Goal: Task Accomplishment & Management: Manage account settings

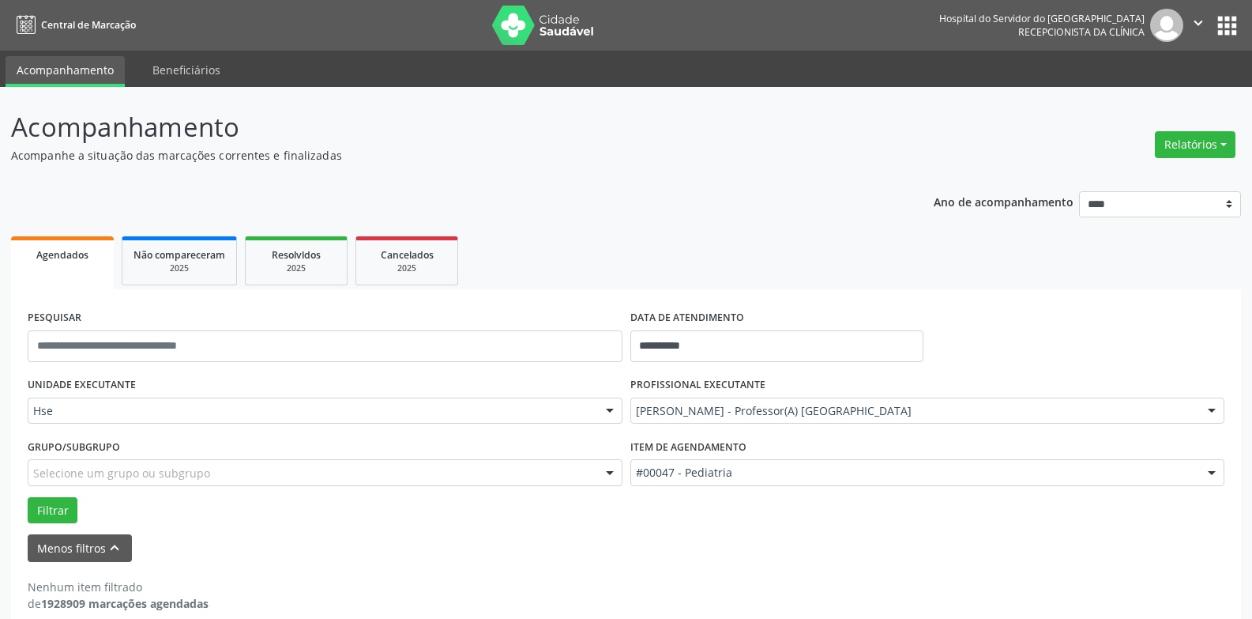
scroll to position [21, 0]
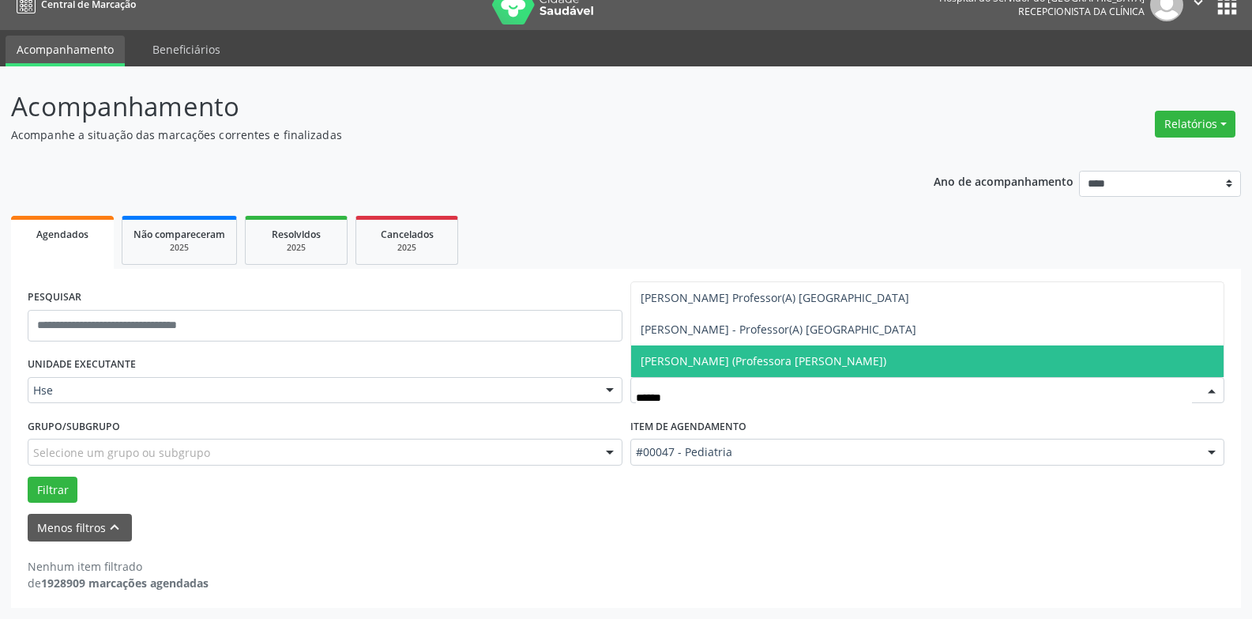
type input "*******"
click at [776, 365] on span "[PERSON_NAME] (Professora [PERSON_NAME])" at bounding box center [764, 360] width 246 height 15
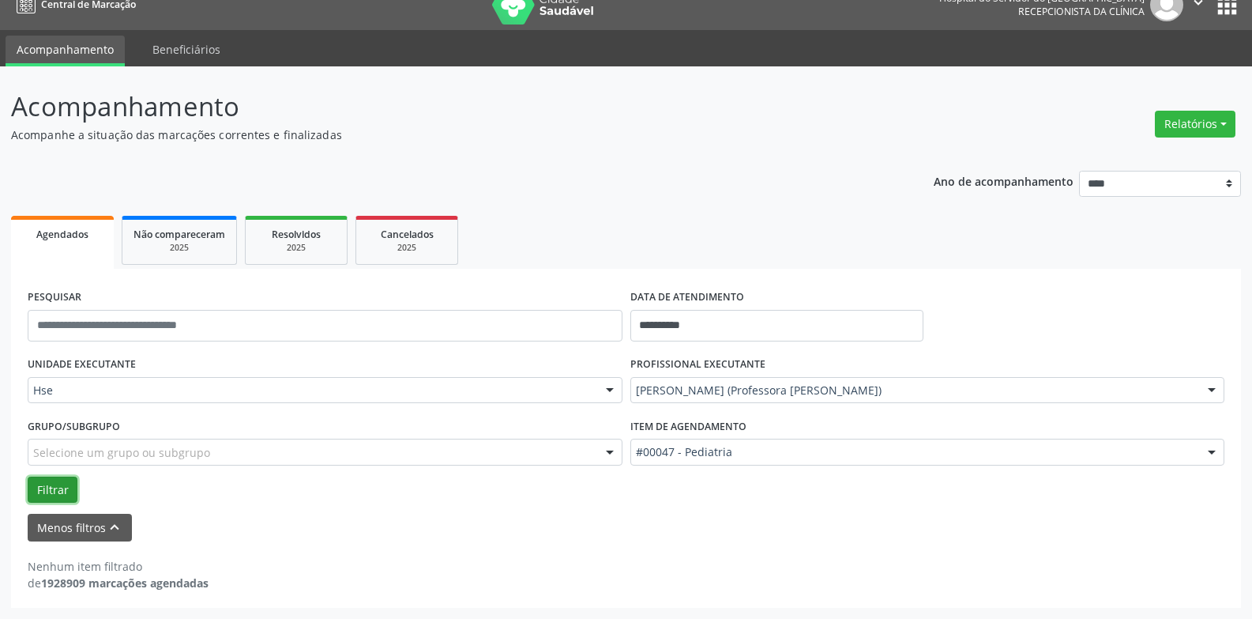
click at [55, 489] on button "Filtrar" at bounding box center [53, 489] width 50 height 27
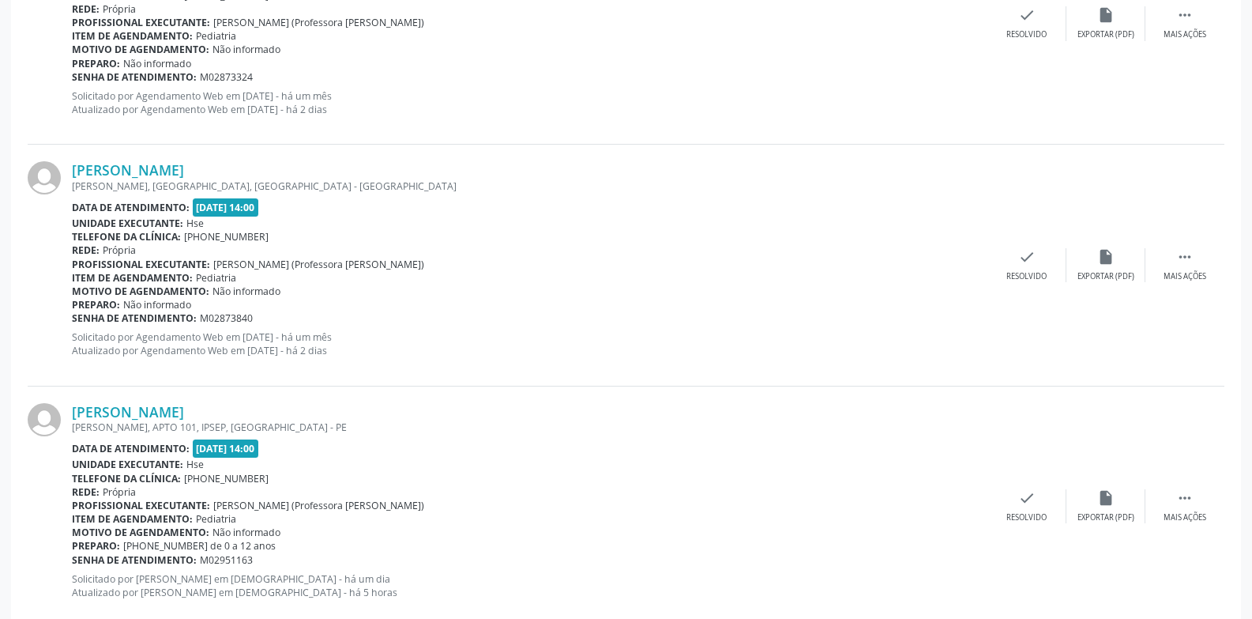
scroll to position [969, 0]
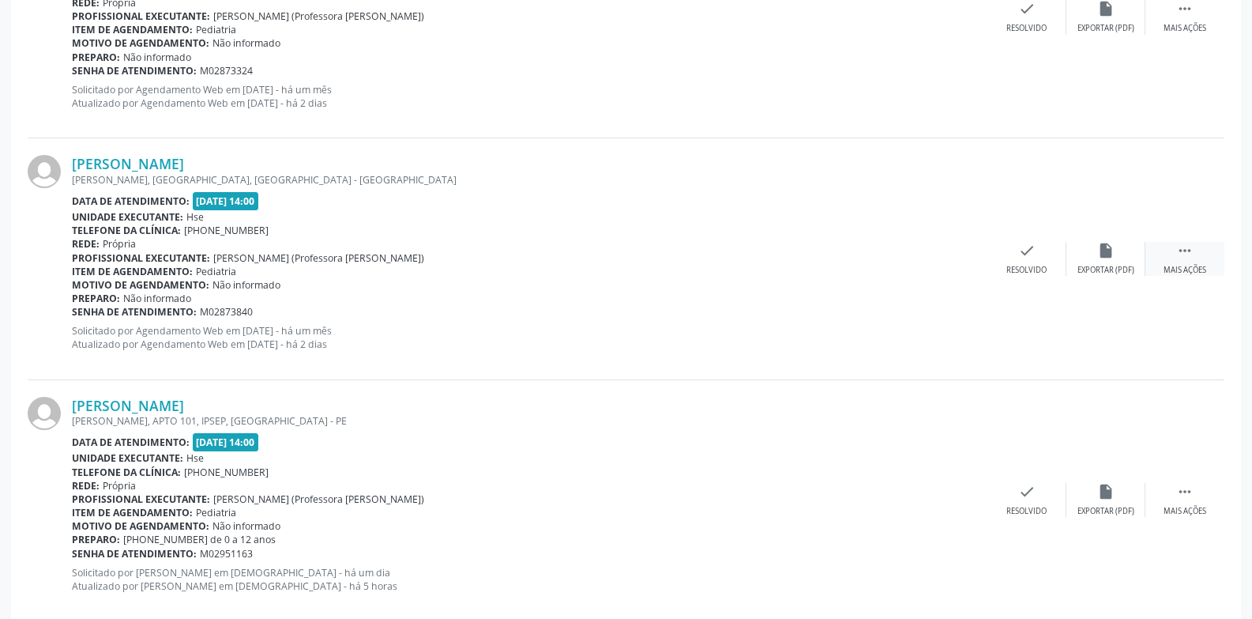
click at [1186, 254] on icon "" at bounding box center [1185, 250] width 17 height 17
click at [1103, 265] on div "Não compareceu" at bounding box center [1105, 270] width 67 height 11
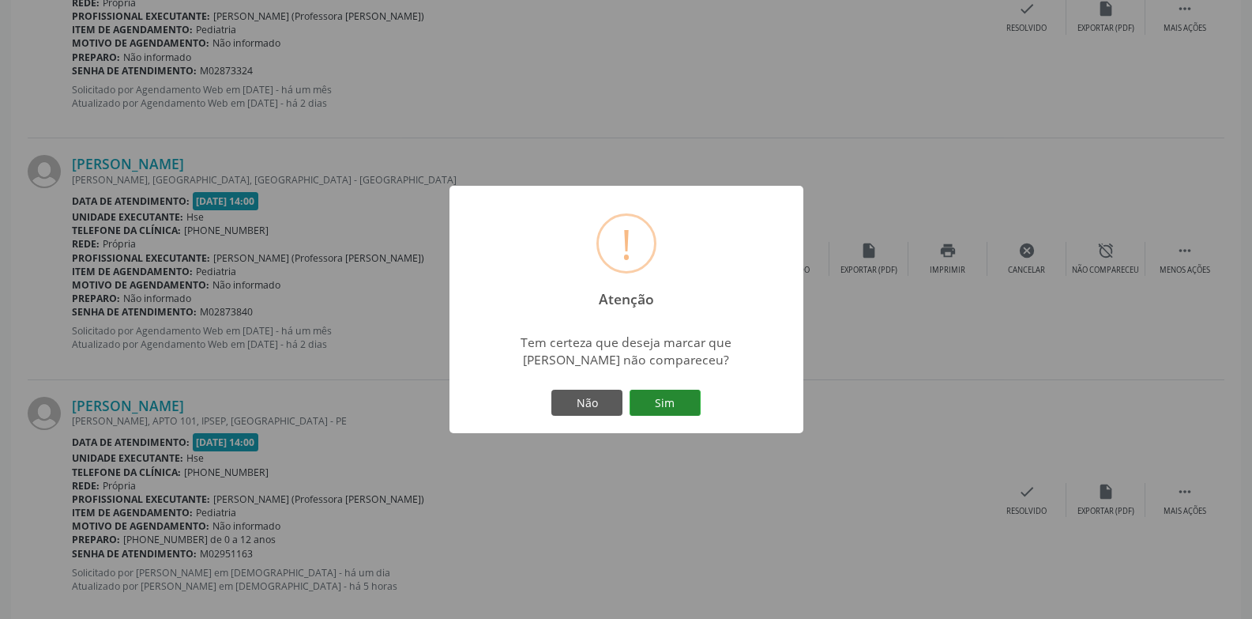
click at [695, 396] on button "Sim" at bounding box center [665, 403] width 71 height 27
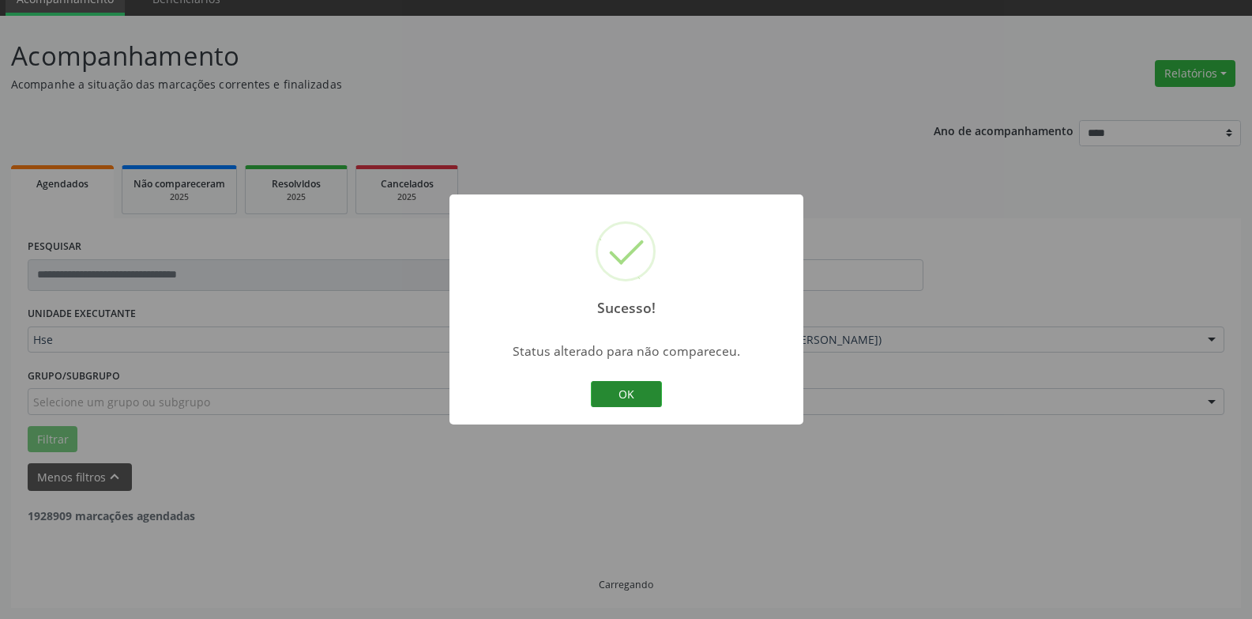
scroll to position [757, 0]
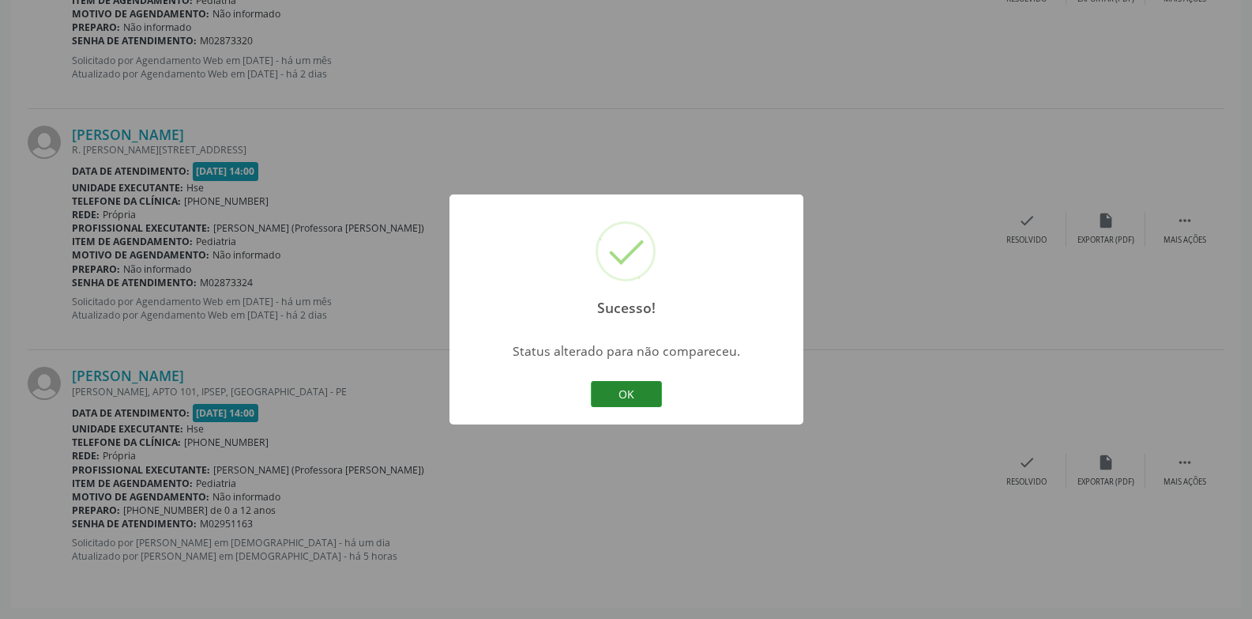
click at [639, 401] on button "OK" at bounding box center [626, 394] width 71 height 27
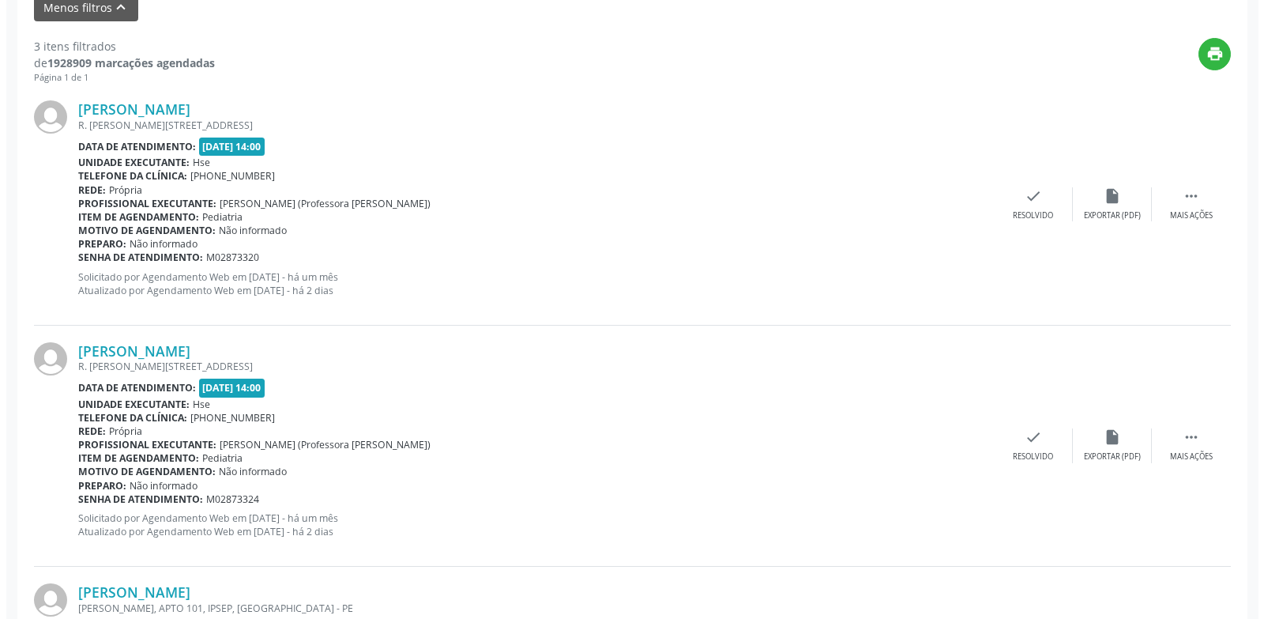
scroll to position [520, 0]
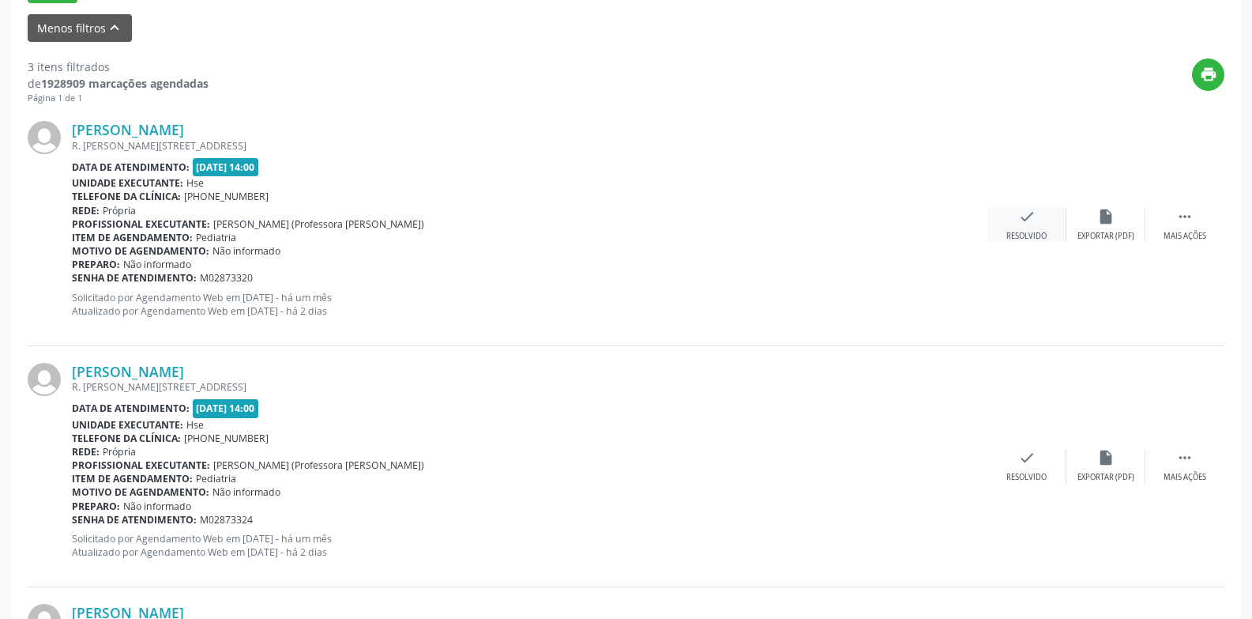
click at [1025, 225] on icon "check" at bounding box center [1027, 216] width 17 height 17
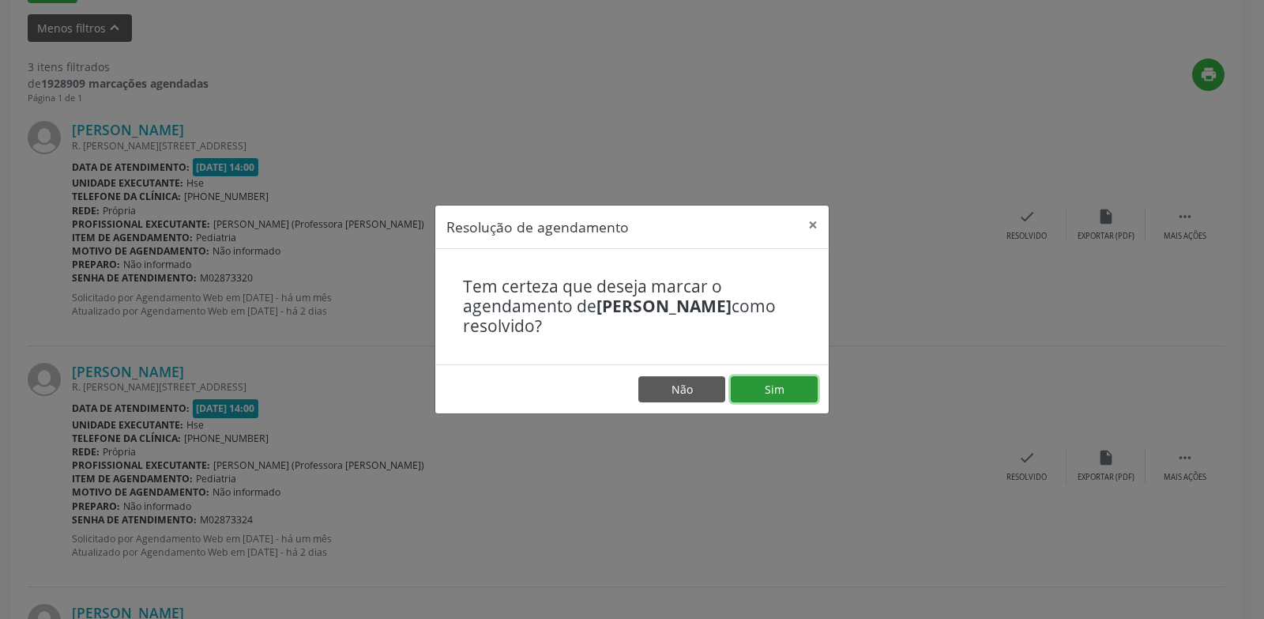
click at [782, 390] on button "Sim" at bounding box center [774, 389] width 87 height 27
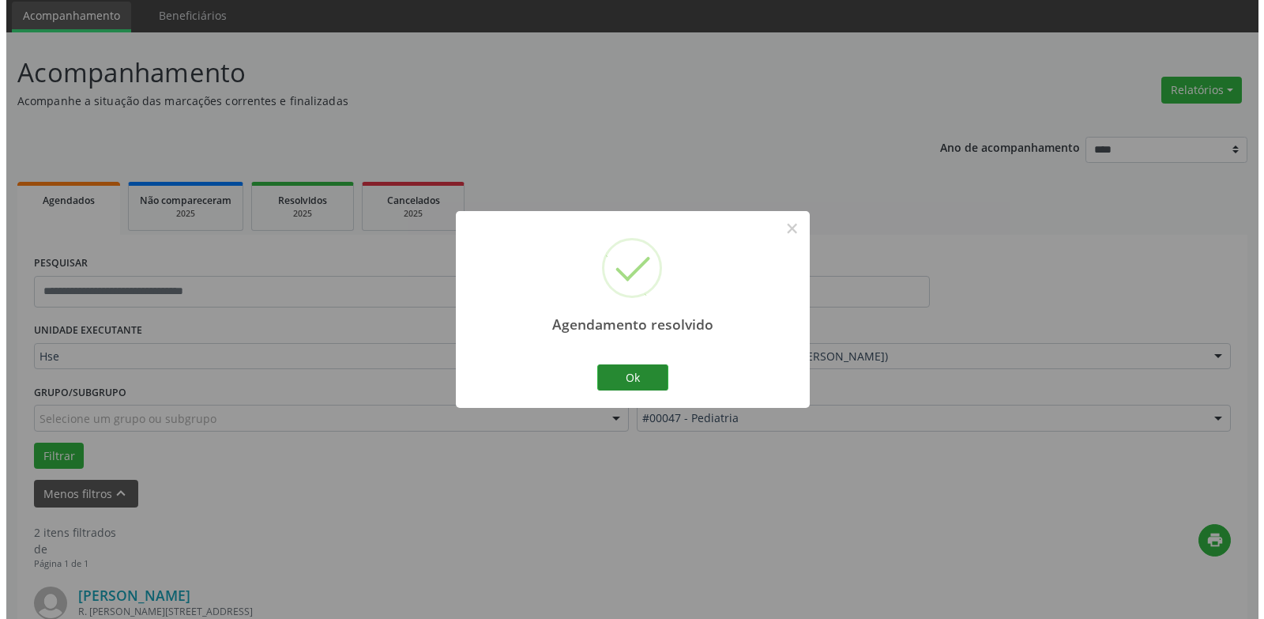
scroll to position [515, 0]
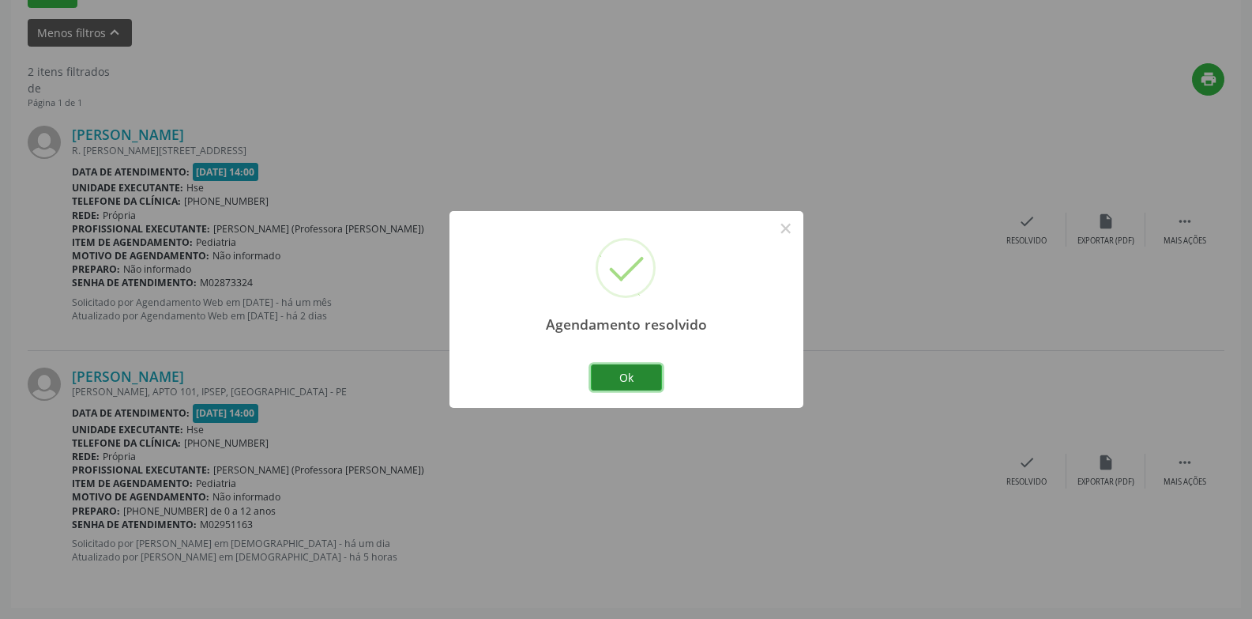
click at [624, 381] on button "Ok" at bounding box center [626, 377] width 71 height 27
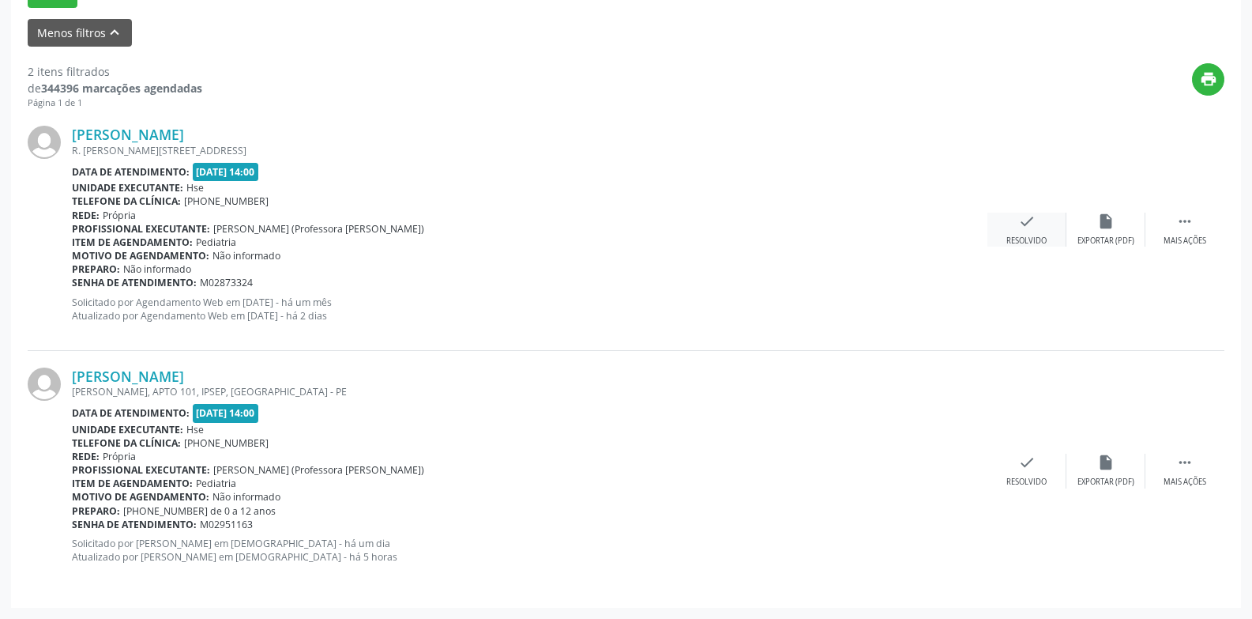
click at [1020, 230] on icon "check" at bounding box center [1027, 221] width 17 height 17
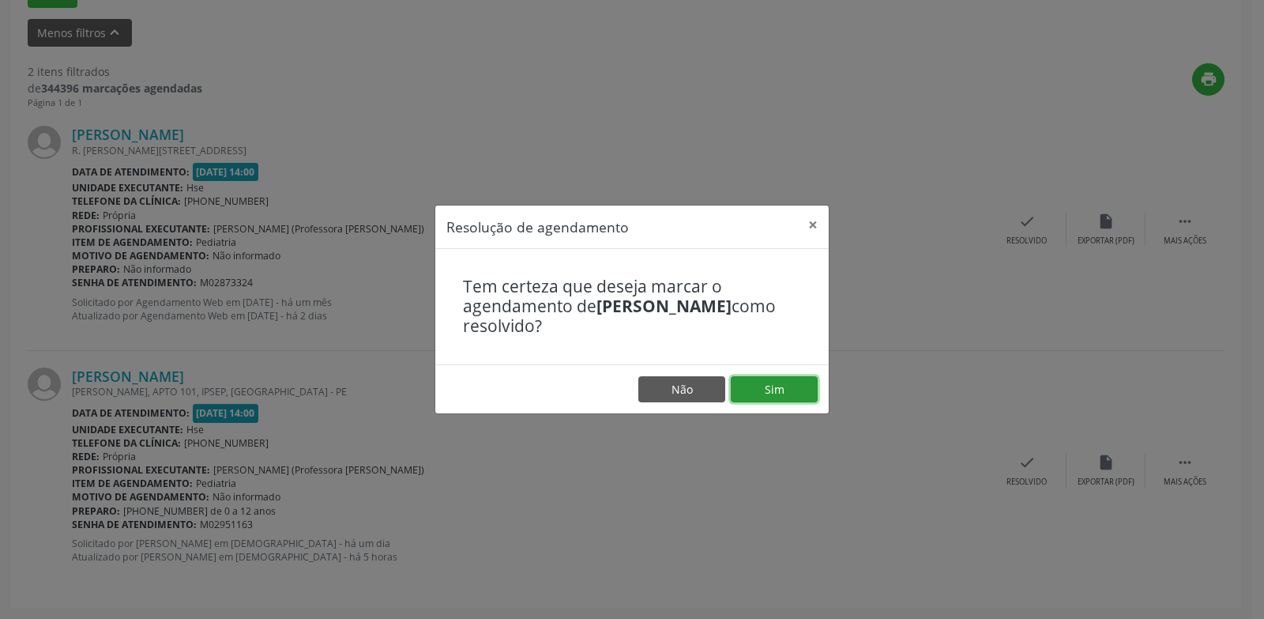
click at [774, 395] on button "Sim" at bounding box center [774, 389] width 87 height 27
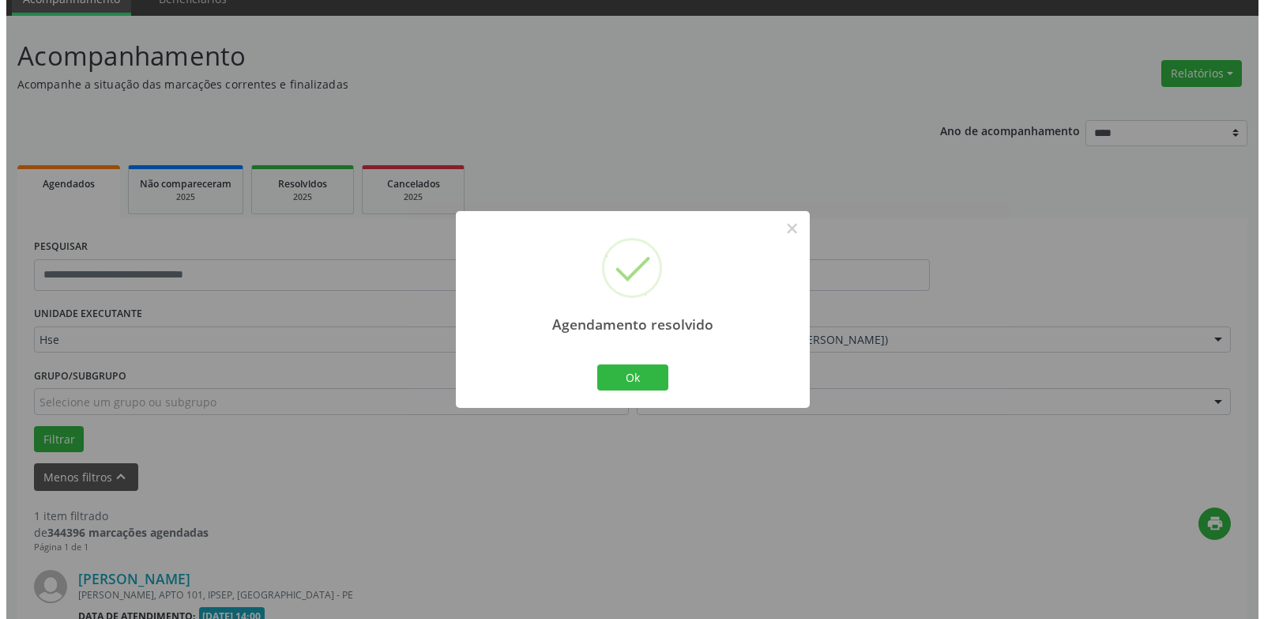
scroll to position [274, 0]
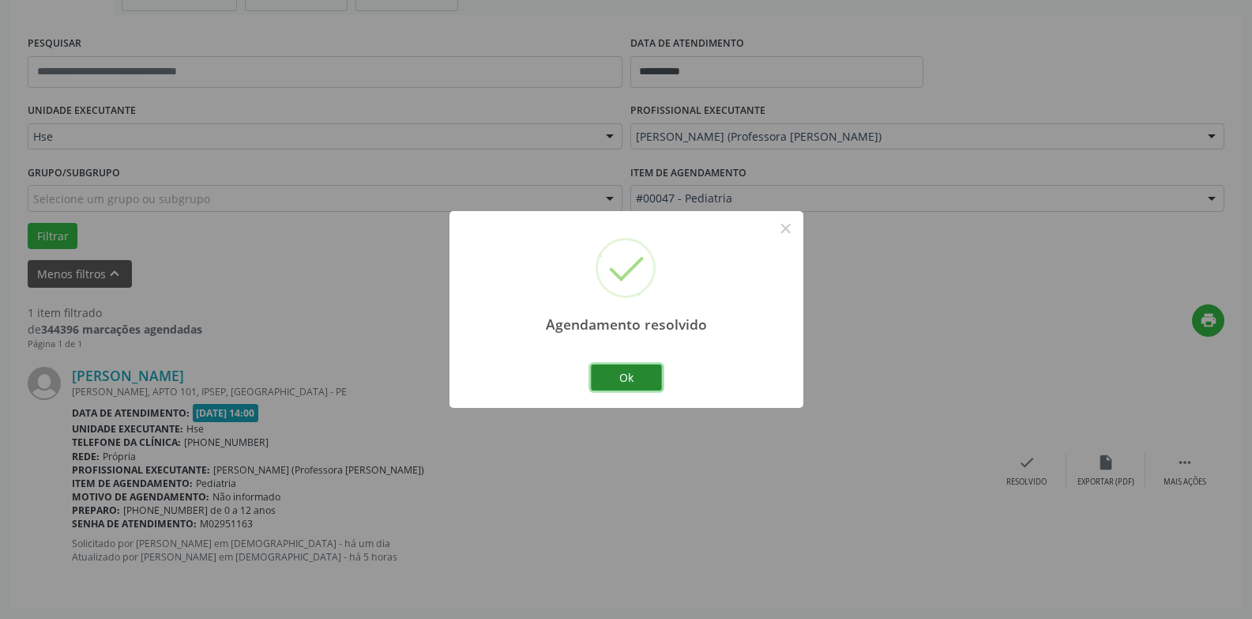
click at [627, 378] on button "Ok" at bounding box center [626, 377] width 71 height 27
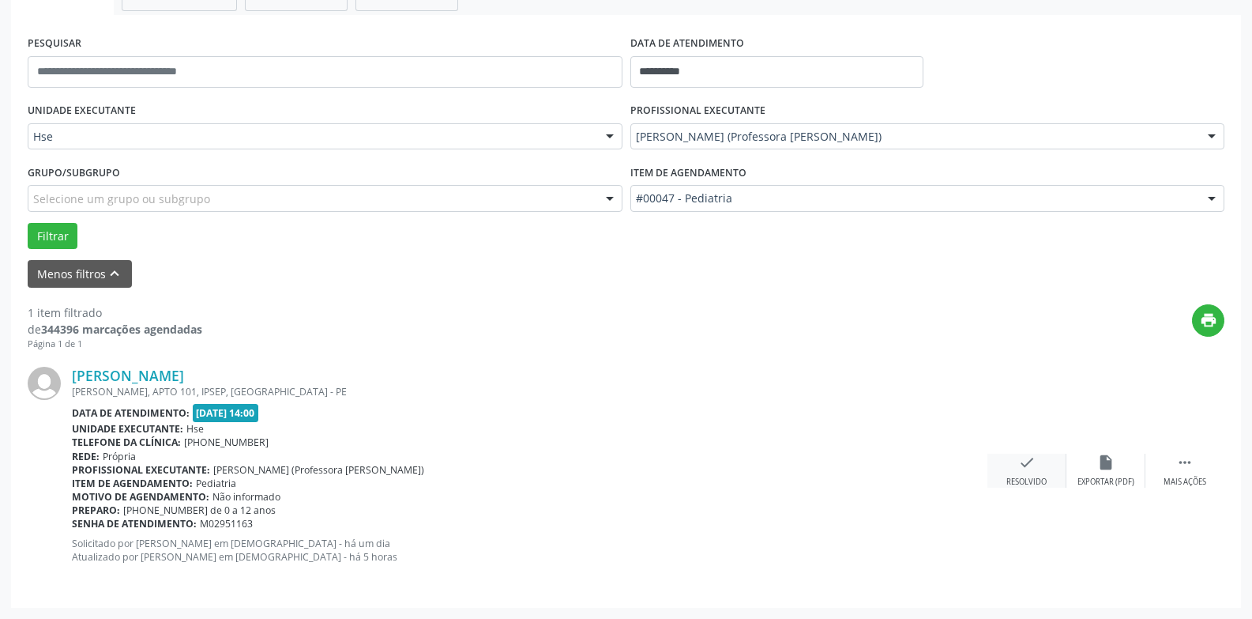
click at [1023, 471] on icon "check" at bounding box center [1027, 462] width 17 height 17
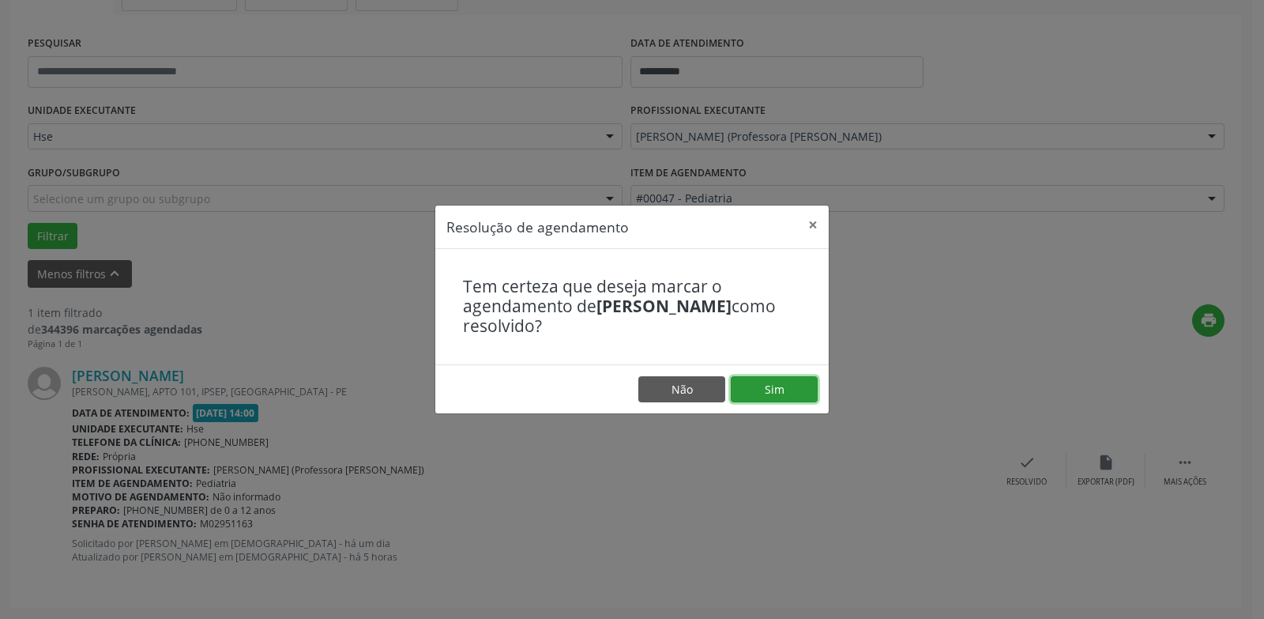
click at [793, 385] on button "Sim" at bounding box center [774, 389] width 87 height 27
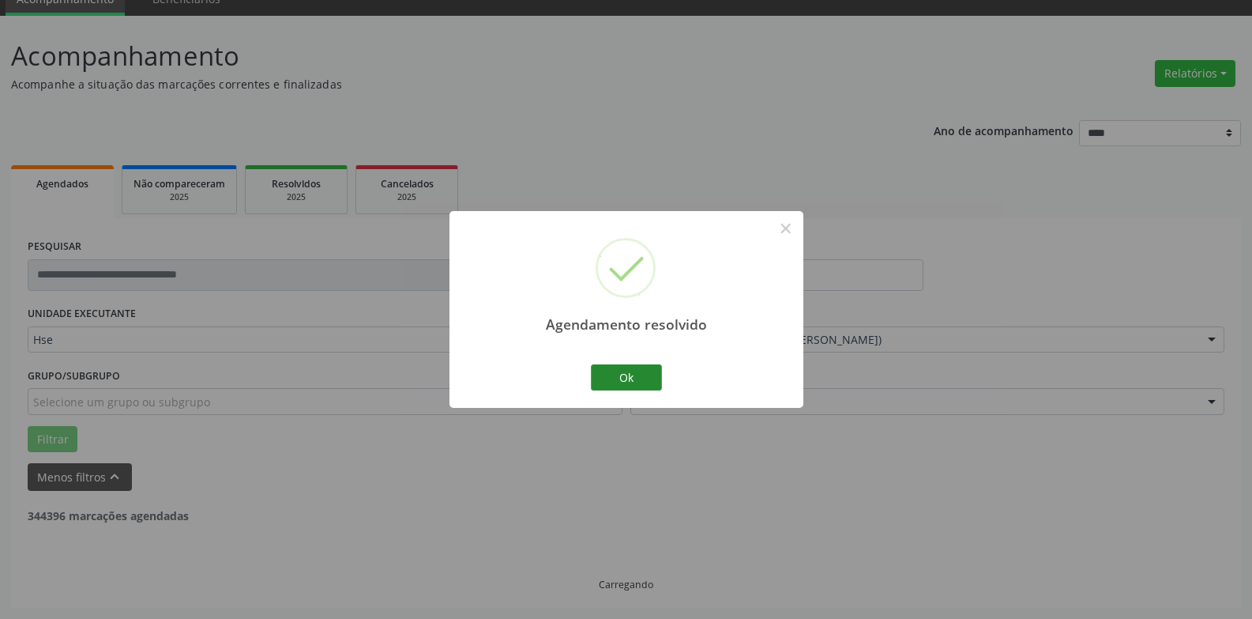
scroll to position [21, 0]
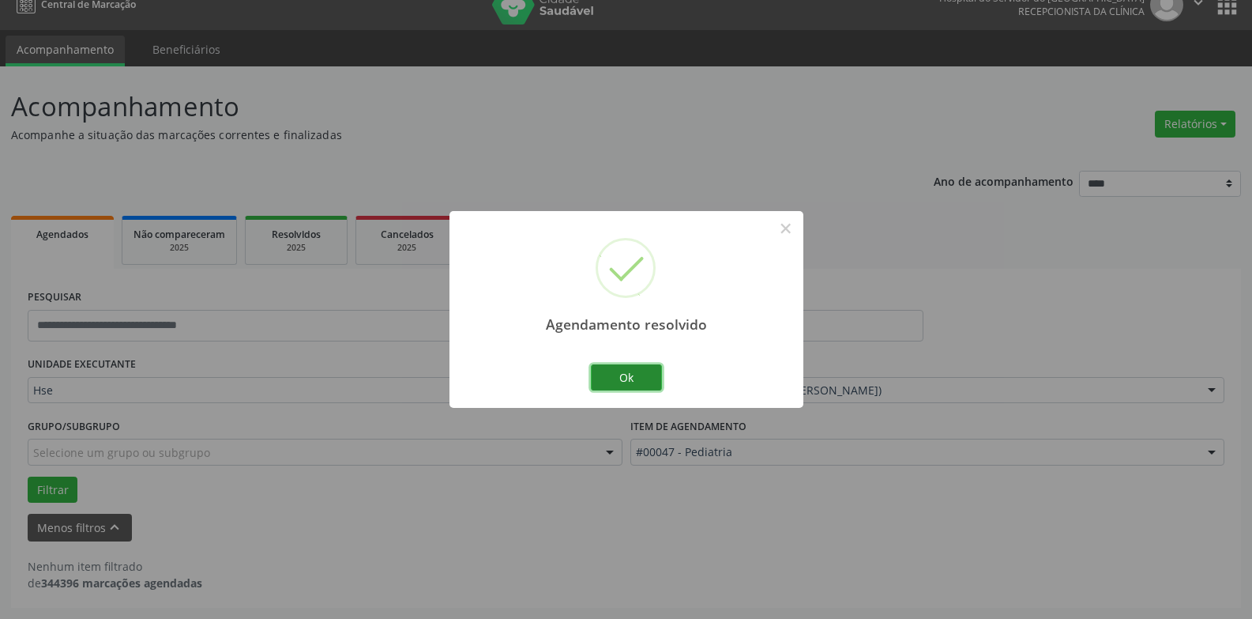
click at [628, 385] on button "Ok" at bounding box center [626, 377] width 71 height 27
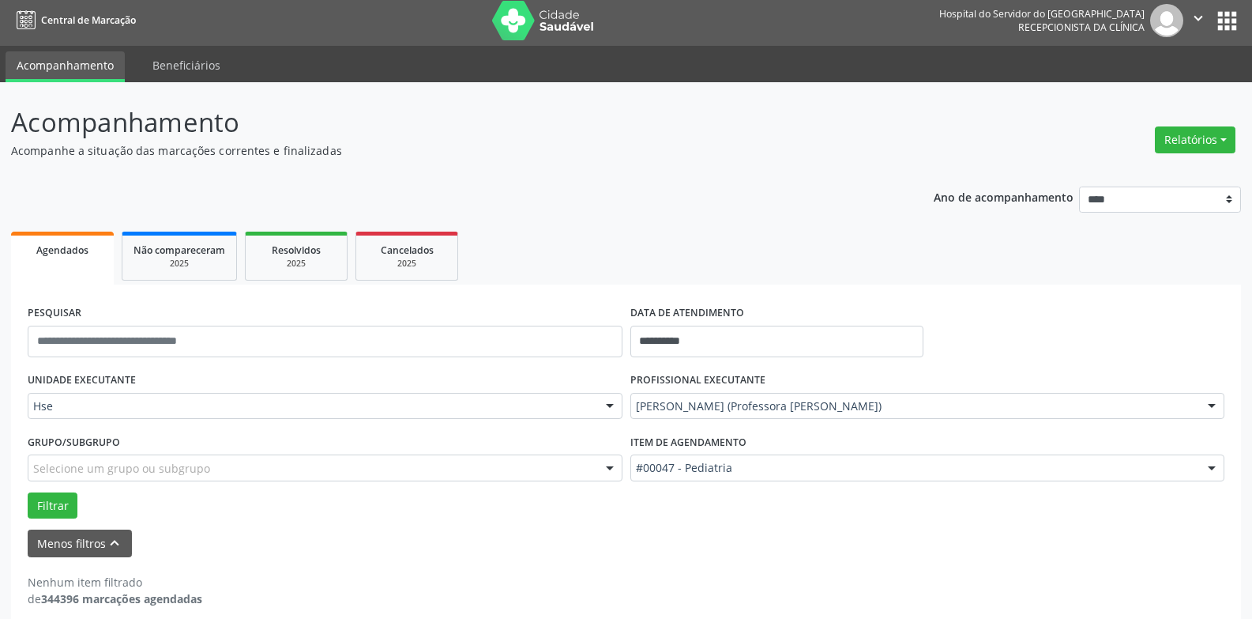
scroll to position [0, 0]
